Goal: Information Seeking & Learning: Learn about a topic

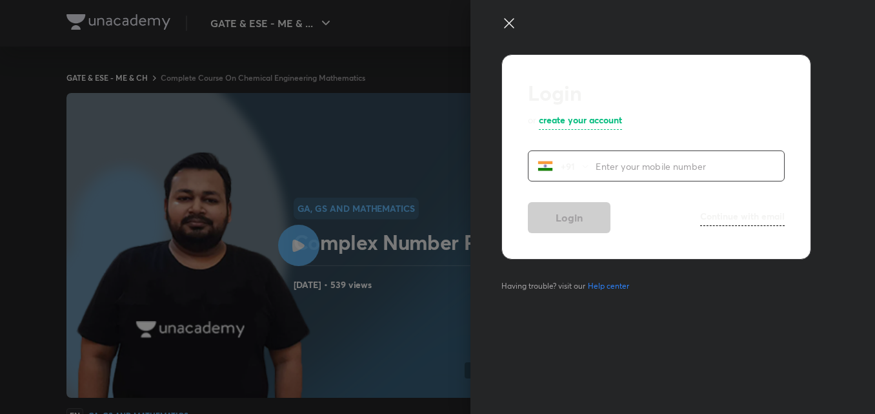
click at [513, 25] on icon at bounding box center [508, 22] width 15 height 15
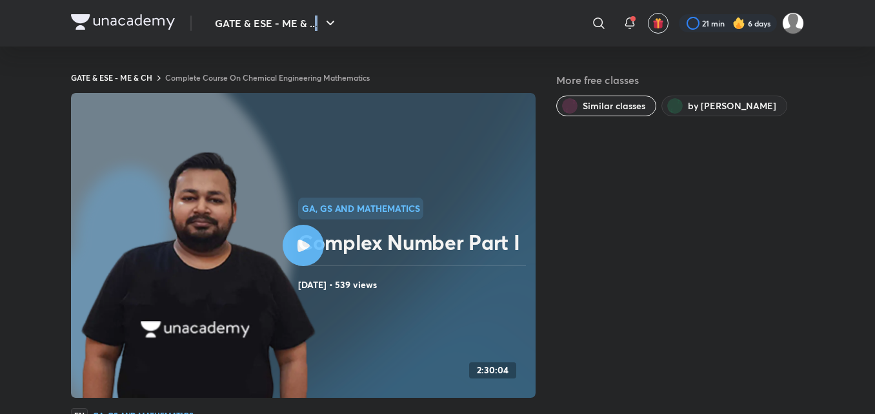
click at [513, 25] on div "​" at bounding box center [492, 23] width 237 height 31
click at [631, 70] on div "GATE & ESE - ME & CH Complete Course On Chemical Engineering Mathematics More f…" at bounding box center [437, 407] width 733 height 723
click at [599, 20] on icon at bounding box center [598, 22] width 15 height 15
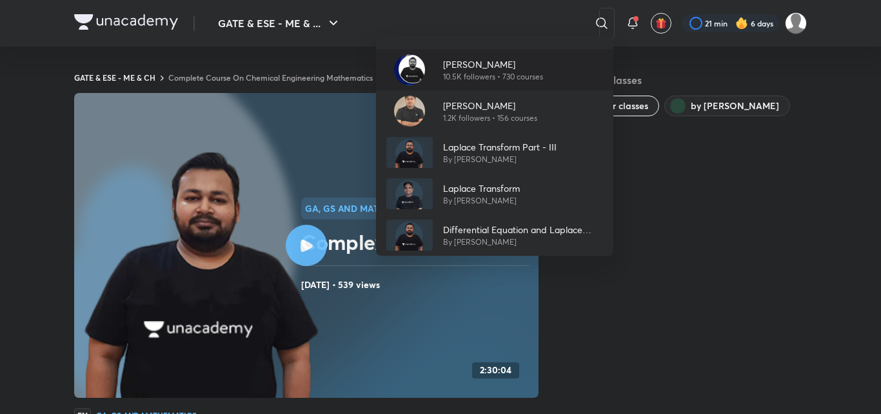
click at [472, 63] on p "[PERSON_NAME]" at bounding box center [493, 64] width 100 height 14
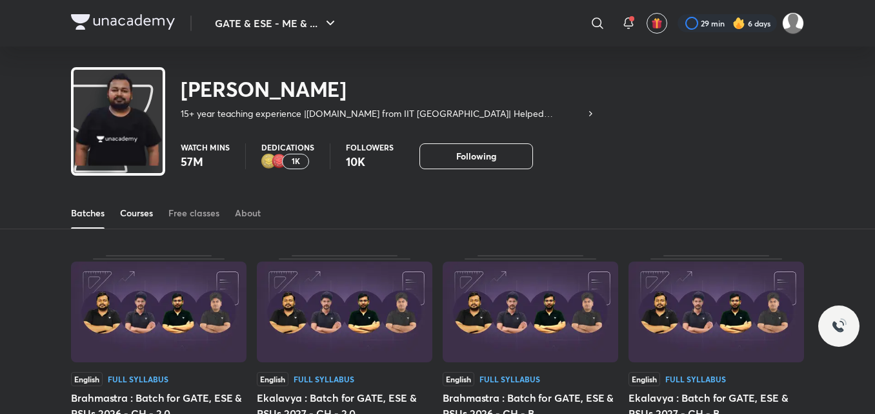
click at [132, 213] on div "Courses" at bounding box center [136, 212] width 33 height 13
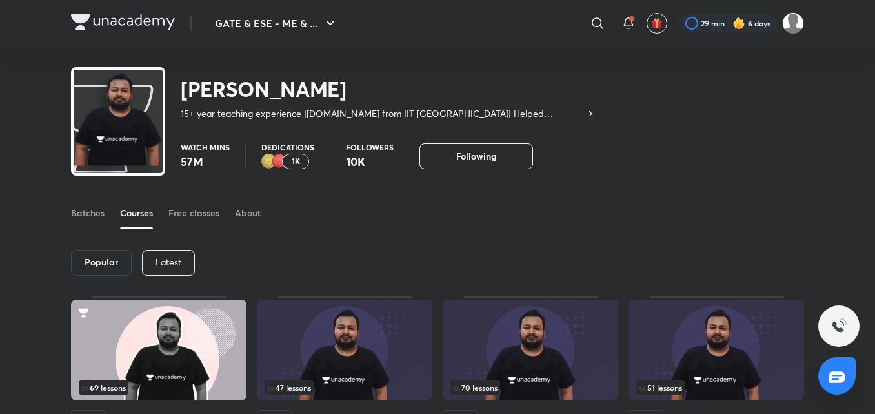
click at [174, 260] on p "Latest" at bounding box center [169, 262] width 26 height 10
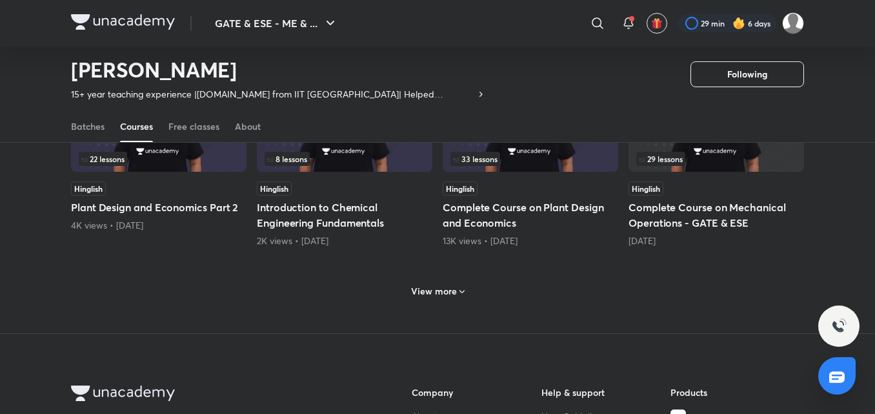
scroll to position [627, 0]
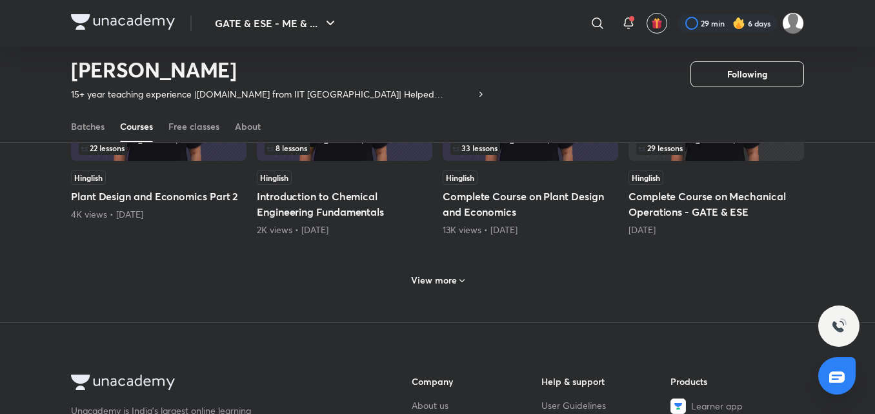
click at [434, 274] on h6 "View more" at bounding box center [434, 280] width 46 height 13
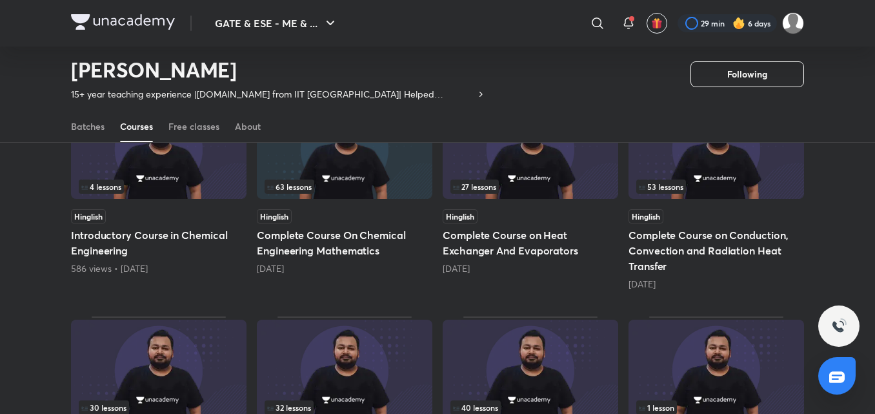
scroll to position [821, 0]
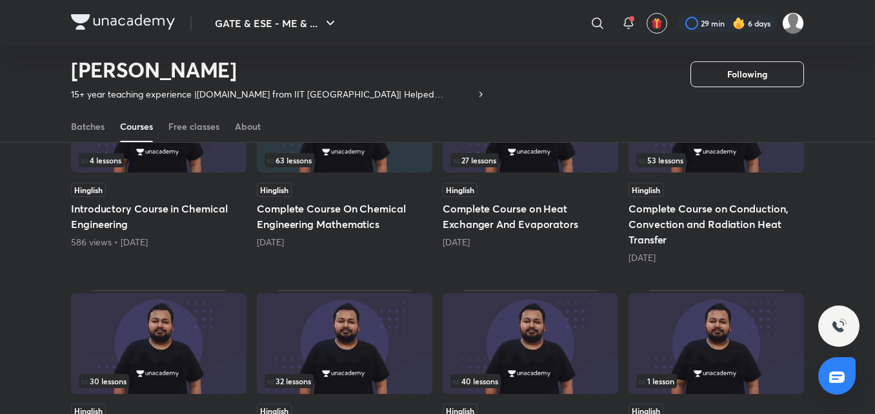
click at [392, 153] on div "63 lessons" at bounding box center [345, 160] width 160 height 14
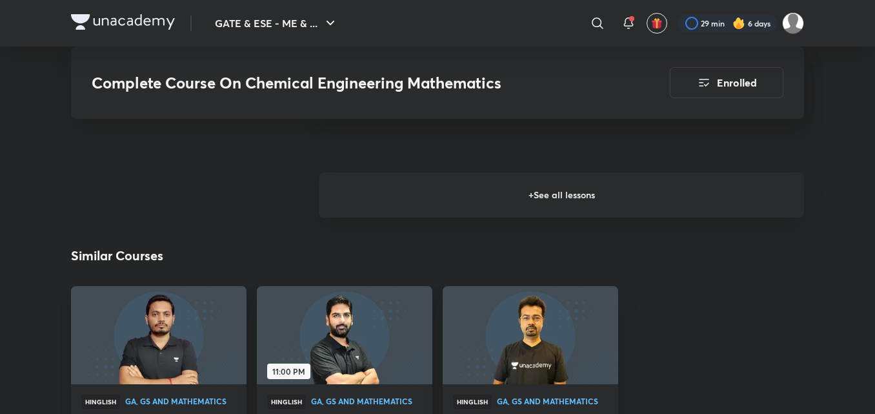
scroll to position [3162, 0]
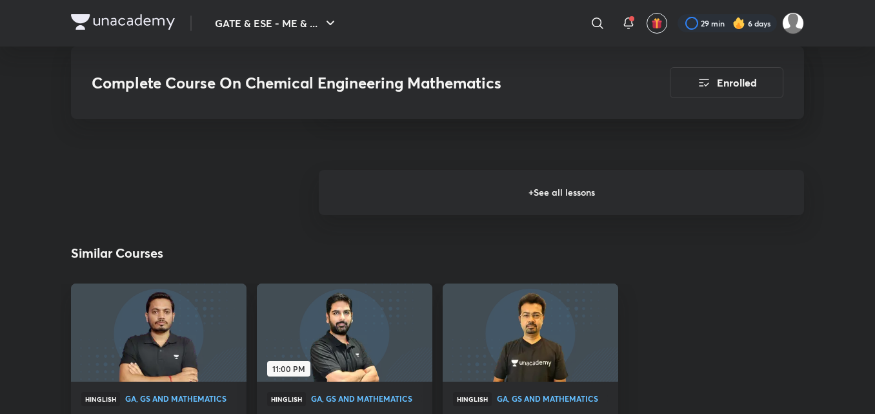
click at [533, 208] on h6 "+ See all lessons" at bounding box center [561, 192] width 485 height 45
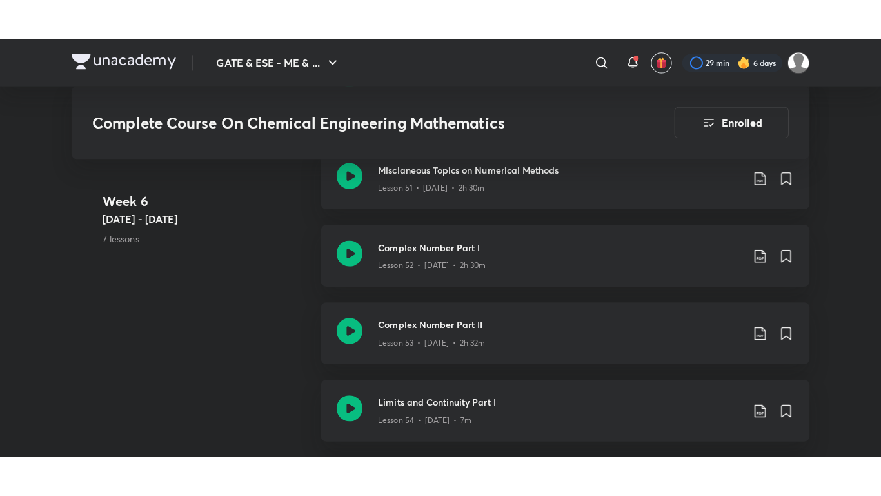
scroll to position [5098, 0]
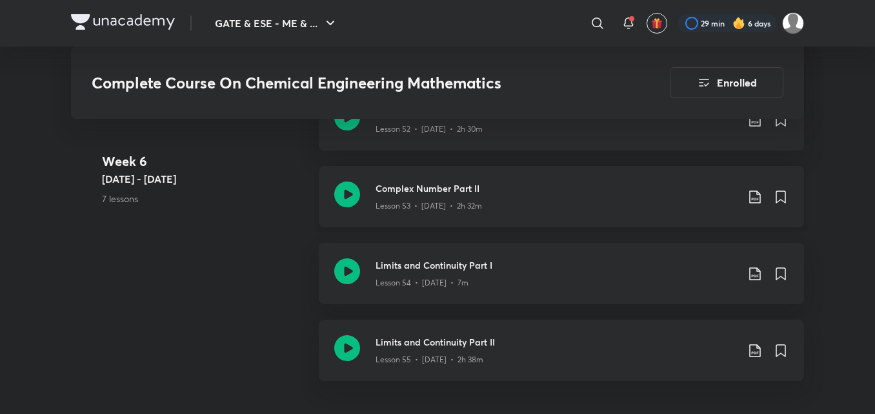
click at [572, 208] on div "Lesson 53 • [DATE] • 2h 32m" at bounding box center [556, 203] width 361 height 17
